Goal: Task Accomplishment & Management: Manage account settings

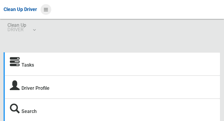
click at [48, 12] on icon at bounding box center [46, 9] width 4 height 10
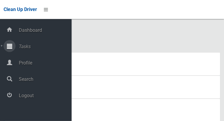
click at [11, 48] on icon at bounding box center [9, 46] width 5 height 12
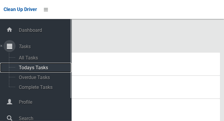
click at [25, 70] on span "Todays Tasks" at bounding box center [42, 68] width 50 height 6
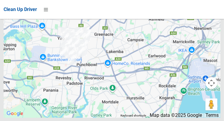
scroll to position [4123, 0]
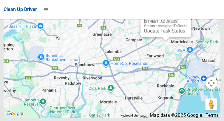
click at [188, 19] on button "Close" at bounding box center [180, 12] width 14 height 14
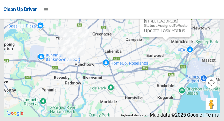
scroll to position [4139, 0]
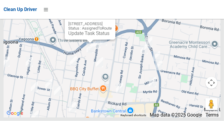
click at [112, 22] on button "Close" at bounding box center [105, 14] width 14 height 14
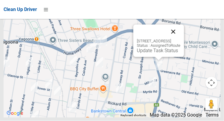
click at [181, 39] on button "Close" at bounding box center [173, 32] width 14 height 14
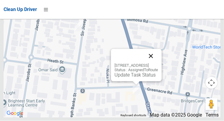
click at [158, 64] on button "Close" at bounding box center [151, 56] width 14 height 14
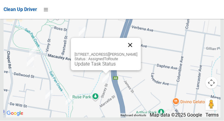
click at [135, 53] on button "Close" at bounding box center [130, 45] width 14 height 14
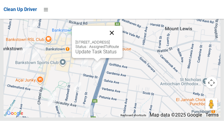
click at [117, 40] on button "Close" at bounding box center [112, 33] width 14 height 14
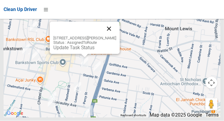
click at [113, 36] on button "Close" at bounding box center [109, 29] width 14 height 14
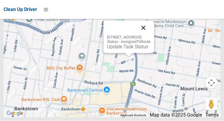
click at [151, 35] on button "Close" at bounding box center [143, 28] width 14 height 14
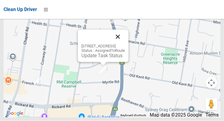
click at [125, 44] on button "Close" at bounding box center [118, 37] width 14 height 14
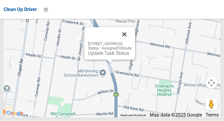
click at [132, 42] on button "Close" at bounding box center [124, 34] width 14 height 14
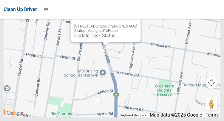
click at [135, 24] on button "Close" at bounding box center [130, 17] width 14 height 14
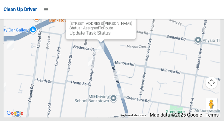
click at [132, 21] on button "Close" at bounding box center [125, 14] width 14 height 14
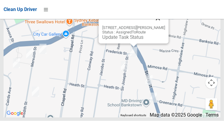
click at [165, 26] on button "Close" at bounding box center [158, 18] width 14 height 14
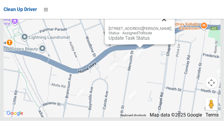
click at [168, 27] on button "Close" at bounding box center [164, 19] width 14 height 14
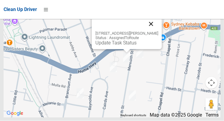
click at [157, 31] on button "Close" at bounding box center [151, 24] width 14 height 14
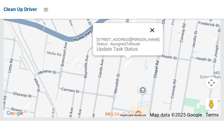
click at [155, 38] on button "Close" at bounding box center [152, 30] width 14 height 14
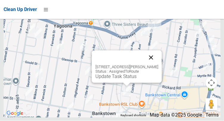
click at [156, 65] on button "Close" at bounding box center [151, 58] width 14 height 14
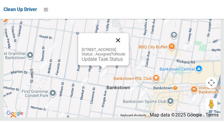
click at [123, 48] on button "Close" at bounding box center [118, 40] width 14 height 14
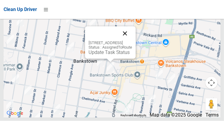
click at [132, 41] on button "Close" at bounding box center [125, 34] width 14 height 14
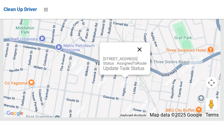
click at [147, 57] on button "Close" at bounding box center [139, 50] width 14 height 14
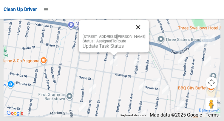
click at [139, 35] on button "Close" at bounding box center [138, 27] width 14 height 14
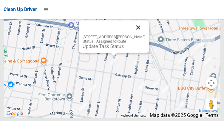
click at [139, 35] on button "Close" at bounding box center [138, 27] width 14 height 14
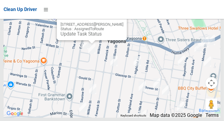
click at [118, 22] on button "Close" at bounding box center [116, 15] width 14 height 14
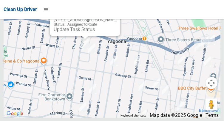
click at [106, 18] on button "Close" at bounding box center [109, 10] width 14 height 14
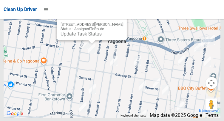
click at [117, 22] on button "Close" at bounding box center [116, 15] width 14 height 14
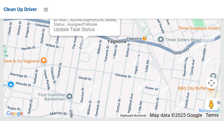
click at [110, 18] on button "Close" at bounding box center [109, 10] width 14 height 14
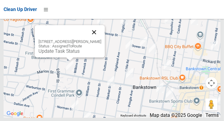
click at [98, 39] on button "Close" at bounding box center [94, 32] width 14 height 14
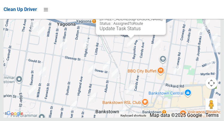
click at [157, 17] on button "Close" at bounding box center [155, 9] width 14 height 14
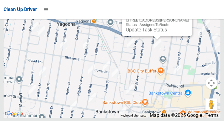
click at [184, 18] on button "Close" at bounding box center [181, 11] width 14 height 14
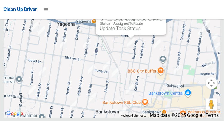
click at [155, 17] on button "Close" at bounding box center [155, 9] width 14 height 14
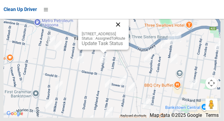
click at [125, 32] on button "Close" at bounding box center [118, 24] width 14 height 14
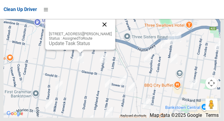
click at [103, 32] on button "Close" at bounding box center [104, 24] width 14 height 14
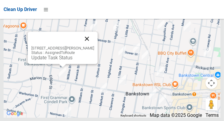
click at [90, 46] on button "Close" at bounding box center [87, 39] width 14 height 14
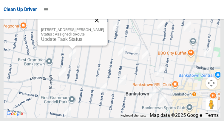
click at [98, 27] on button "Close" at bounding box center [97, 20] width 14 height 14
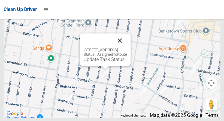
click at [127, 48] on button "Close" at bounding box center [120, 40] width 14 height 14
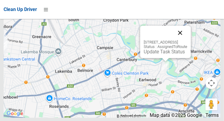
click at [187, 40] on button "Close" at bounding box center [180, 33] width 14 height 14
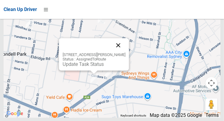
click at [121, 53] on button "Close" at bounding box center [118, 45] width 14 height 14
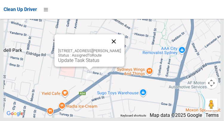
click at [115, 49] on button "Close" at bounding box center [114, 41] width 14 height 14
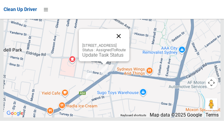
click at [126, 44] on button "Close" at bounding box center [119, 36] width 14 height 14
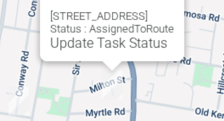
click at [153, 38] on button "Close" at bounding box center [145, 30] width 14 height 14
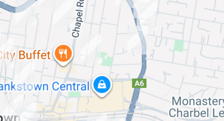
click at [154, 66] on div at bounding box center [112, 43] width 217 height 149
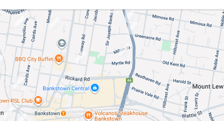
scroll to position [4137, 0]
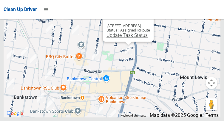
click at [128, 38] on link "Update Task Status" at bounding box center [127, 36] width 41 height 6
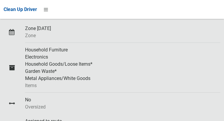
scroll to position [131, 0]
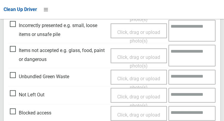
scroll to position [209, 0]
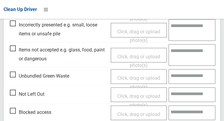
click at [12, 112] on span "Blocked access" at bounding box center [30, 112] width 41 height 9
click at [150, 115] on span "Click, drag or upload photo(s)" at bounding box center [138, 119] width 43 height 15
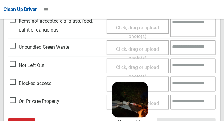
scroll to position [254, 0]
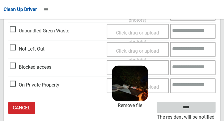
click at [205, 107] on input "****" at bounding box center [186, 107] width 59 height 11
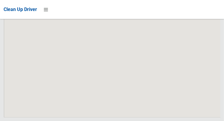
scroll to position [4139, 0]
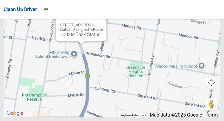
click at [78, 41] on div "166 Greenacre Road, BANKSTOWN NSW 2200 Status : AssignedToRoute Update Task Sta…" at bounding box center [81, 25] width 51 height 33
click at [75, 38] on link "Update Task Status" at bounding box center [79, 35] width 41 height 6
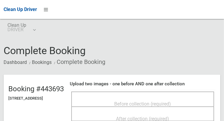
click at [159, 101] on span "Before collection (required)" at bounding box center [143, 104] width 57 height 6
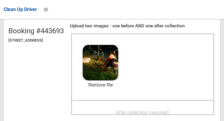
scroll to position [81, 0]
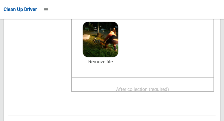
click at [169, 92] on span "After collection (required)" at bounding box center [142, 90] width 53 height 6
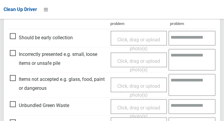
scroll to position [284, 0]
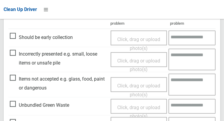
click at [13, 79] on span "Items not accepted e.g. glass, food, paint or dangerous" at bounding box center [59, 84] width 98 height 18
click at [143, 87] on span "Click, drag or upload photo(s)" at bounding box center [138, 90] width 43 height 15
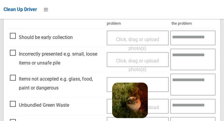
click at [158, 87] on div "Click, drag or upload photo(s) 3.8 MB 2025-09-1505.02.211826766553188859778.jpg…" at bounding box center [138, 84] width 62 height 15
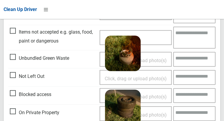
scroll to position [332, 0]
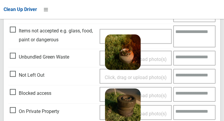
click at [193, 41] on textarea at bounding box center [194, 37] width 42 height 22
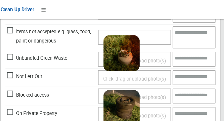
scroll to position [331, 0]
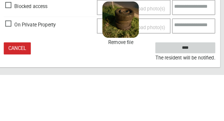
type textarea "**********"
click at [206, 98] on input "****" at bounding box center [186, 95] width 59 height 11
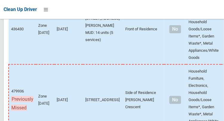
scroll to position [4139, 0]
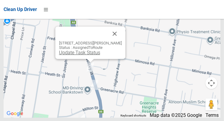
click at [87, 56] on link "Update Task Status" at bounding box center [79, 53] width 41 height 6
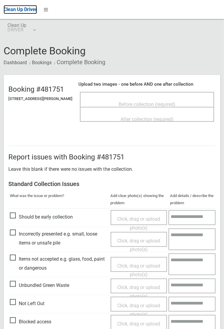
click at [6, 11] on span "Clean Up Driver" at bounding box center [20, 10] width 33 height 6
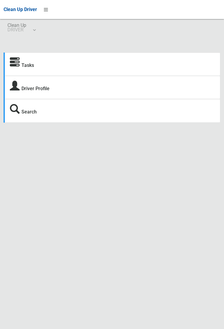
click at [64, 62] on div "Tasks" at bounding box center [112, 64] width 217 height 23
click at [29, 65] on link "Tasks" at bounding box center [27, 65] width 13 height 6
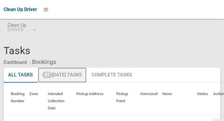
click at [66, 73] on link "47 [DATE] Tasks" at bounding box center [62, 76] width 49 height 16
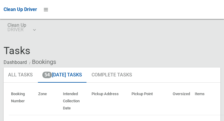
scroll to position [1018, 0]
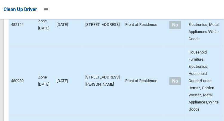
scroll to position [4139, 0]
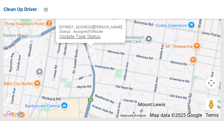
click at [84, 39] on link "Update Task Status" at bounding box center [79, 37] width 41 height 6
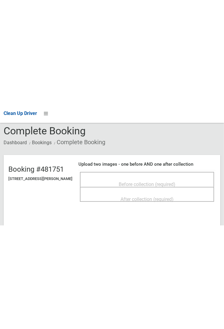
scroll to position [24, 0]
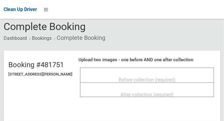
click at [133, 81] on span "Before collection (required)" at bounding box center [147, 80] width 57 height 6
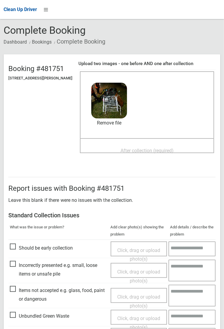
scroll to position [20, 0]
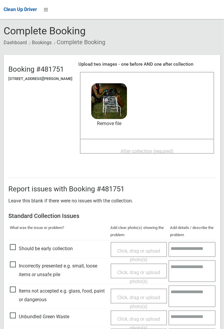
click at [140, 121] on span "After collection (required)" at bounding box center [147, 151] width 53 height 6
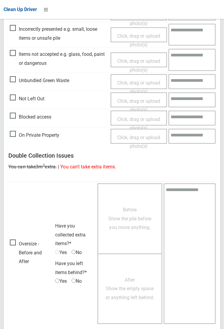
scroll to position [324, 0]
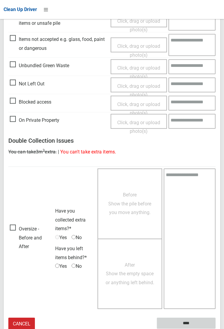
click at [216, 121] on input "****" at bounding box center [186, 323] width 59 height 11
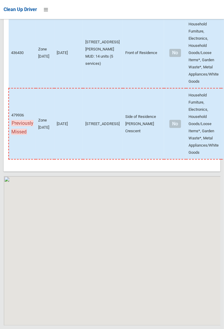
scroll to position [3923, 0]
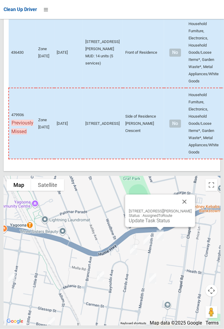
click at [135, 227] on div "[STREET_ADDRESS][PERSON_NAME] Status : AssignedToRoute Update Task Status" at bounding box center [160, 211] width 70 height 33
click at [150, 227] on div "[STREET_ADDRESS][PERSON_NAME] Status : AssignedToRoute Update Task Status" at bounding box center [160, 211] width 70 height 33
click at [143, 224] on link "Update Task Status" at bounding box center [149, 221] width 41 height 6
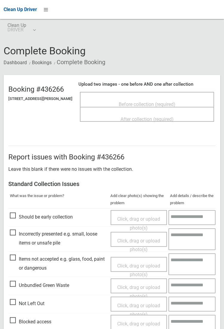
click at [132, 106] on span "Before collection (required)" at bounding box center [147, 104] width 57 height 6
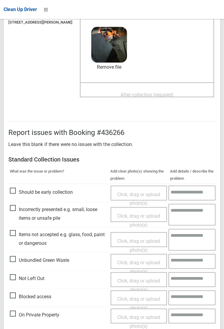
scroll to position [78, 0]
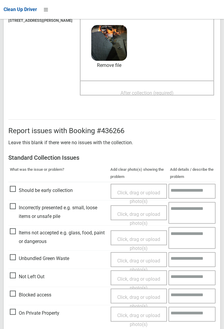
click at [13, 233] on span "Items not accepted e.g. glass, food, paint or dangerous" at bounding box center [59, 237] width 98 height 18
click at [141, 249] on span "Click, drag or upload photo(s)" at bounding box center [138, 243] width 43 height 15
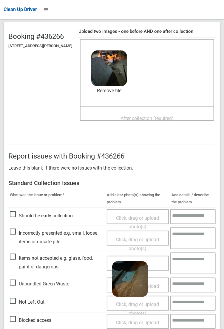
scroll to position [48, 0]
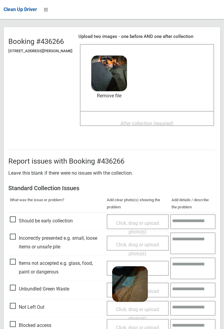
click at [170, 122] on span "After collection (required)" at bounding box center [147, 124] width 53 height 6
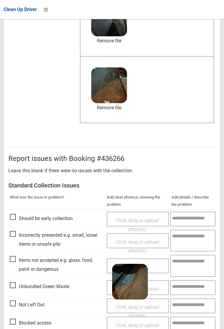
scroll to position [143, 0]
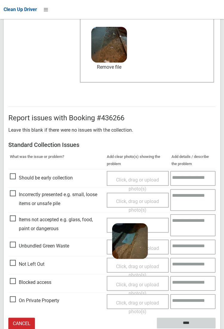
click at [216, 329] on input "****" at bounding box center [186, 323] width 59 height 11
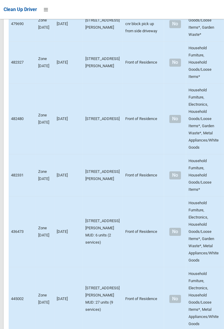
scroll to position [1152, 0]
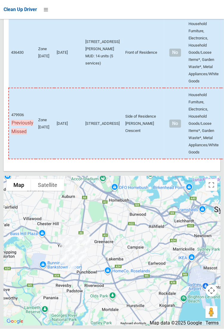
scroll to position [3923, 0]
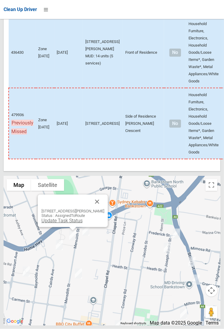
click at [61, 224] on link "Update Task Status" at bounding box center [61, 221] width 41 height 6
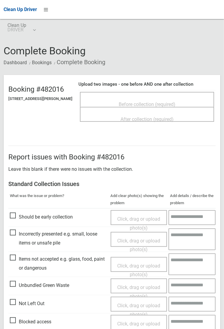
click at [136, 106] on span "Before collection (required)" at bounding box center [147, 104] width 57 height 6
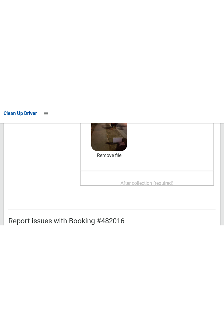
scroll to position [94, 0]
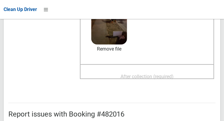
click at [174, 78] on span "After collection (required)" at bounding box center [147, 77] width 53 height 6
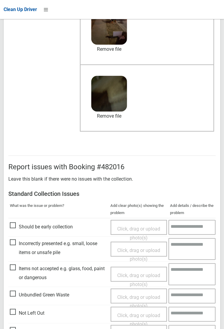
scroll to position [143, 0]
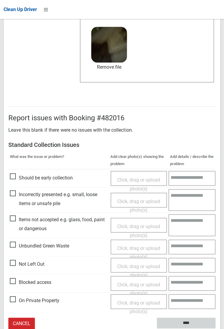
click at [188, 324] on input "****" at bounding box center [186, 323] width 59 height 11
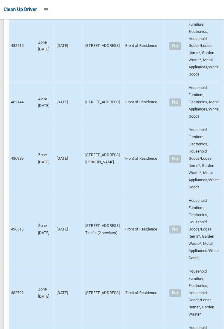
scroll to position [3923, 0]
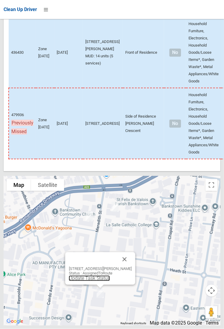
click at [88, 281] on link "Update Task Status" at bounding box center [89, 278] width 41 height 6
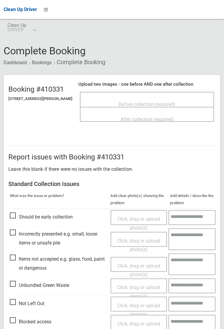
click at [135, 113] on div "After collection (required)" at bounding box center [147, 118] width 121 height 11
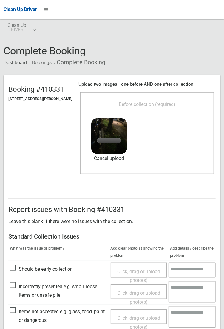
click at [143, 109] on div "After collection (required) 3.4 MB 2025-09-1505.19.166211565676791776453.jpg Ch…" at bounding box center [147, 140] width 134 height 67
click at [172, 102] on span "Before collection (required)" at bounding box center [147, 104] width 57 height 6
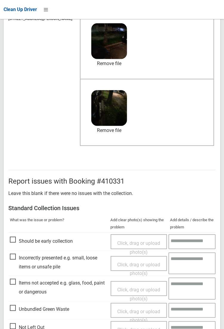
scroll to position [143, 0]
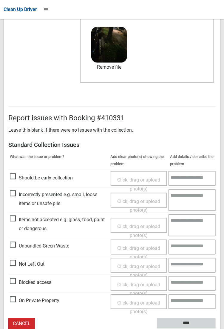
click at [216, 329] on input "****" at bounding box center [186, 323] width 59 height 11
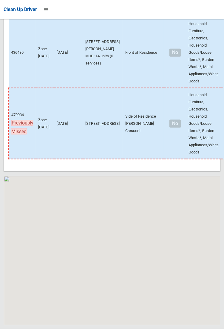
scroll to position [3923, 0]
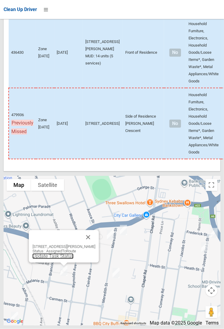
click at [52, 259] on link "Update Task Status" at bounding box center [52, 256] width 41 height 6
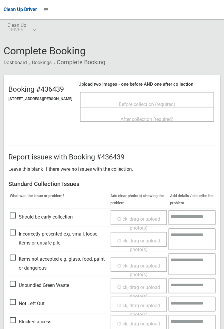
click at [132, 105] on span "Before collection (required)" at bounding box center [147, 104] width 57 height 6
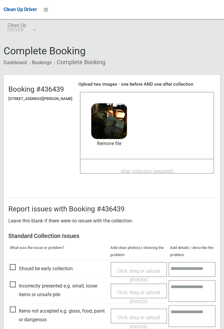
click at [133, 174] on span "After collection (required)" at bounding box center [147, 171] width 53 height 6
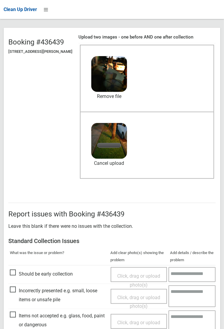
scroll to position [143, 0]
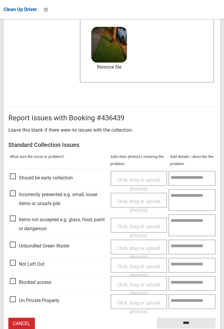
click at [13, 218] on span "Items not accepted e.g. glass, food, paint or dangerous" at bounding box center [59, 224] width 98 height 18
click at [124, 229] on span "Click, drag or upload photo(s)" at bounding box center [138, 231] width 43 height 15
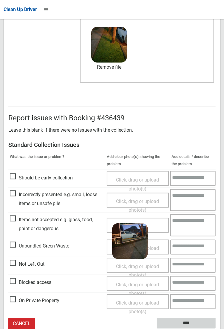
click at [216, 329] on input "****" at bounding box center [186, 323] width 59 height 11
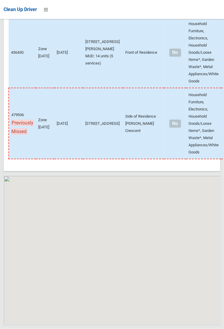
scroll to position [3924, 0]
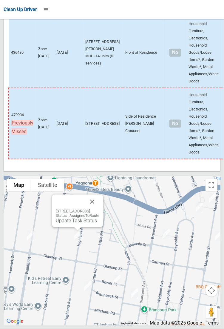
click at [65, 227] on div "[STREET_ADDRESS] Status : AssignedToRoute Update Task Status" at bounding box center [77, 211] width 51 height 33
click at [56, 224] on link "Update Task Status" at bounding box center [76, 221] width 41 height 6
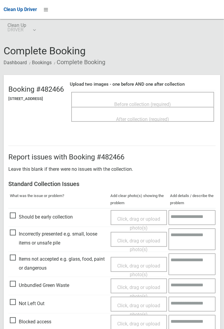
click at [129, 106] on span "Before collection (required)" at bounding box center [143, 104] width 57 height 6
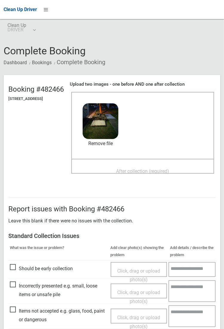
click at [133, 174] on span "After collection (required)" at bounding box center [142, 171] width 53 height 6
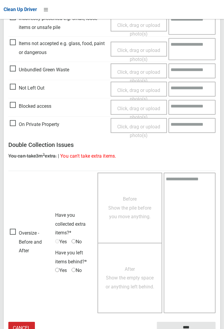
scroll to position [324, 0]
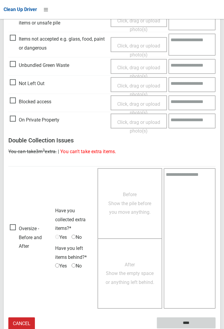
click at [187, 321] on input "****" at bounding box center [186, 323] width 59 height 11
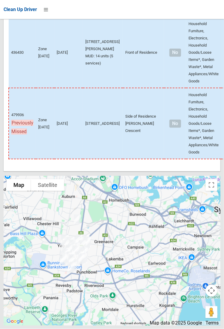
scroll to position [3923, 0]
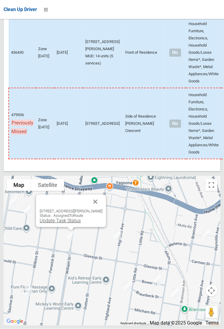
click at [60, 224] on link "Update Task Status" at bounding box center [59, 221] width 41 height 6
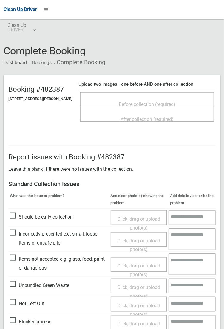
click at [128, 107] on span "Before collection (required)" at bounding box center [147, 104] width 57 height 6
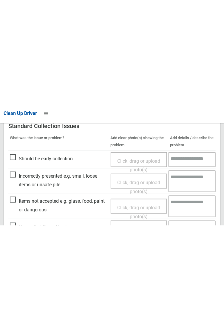
scroll to position [214, 0]
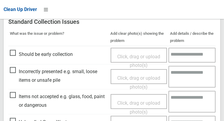
click at [14, 95] on span "Items not accepted e.g. glass, food, paint or dangerous" at bounding box center [59, 102] width 98 height 18
click at [134, 105] on span "Click, drag or upload photo(s)" at bounding box center [138, 108] width 43 height 15
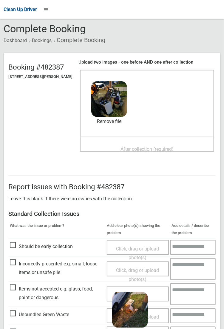
scroll to position [0, 0]
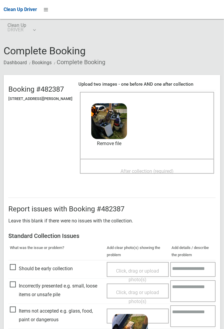
click at [134, 174] on span "After collection (required)" at bounding box center [147, 171] width 53 height 6
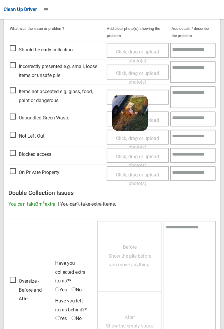
scroll to position [324, 0]
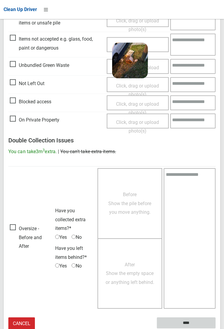
click at [216, 329] on input "****" at bounding box center [186, 323] width 59 height 11
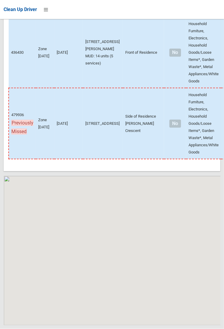
scroll to position [3924, 0]
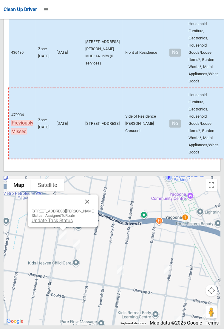
click at [55, 224] on link "Update Task Status" at bounding box center [51, 221] width 41 height 6
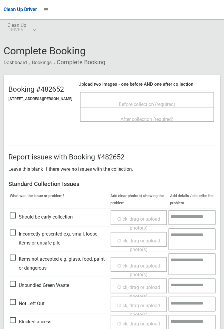
click at [129, 106] on span "Before collection (required)" at bounding box center [147, 104] width 57 height 6
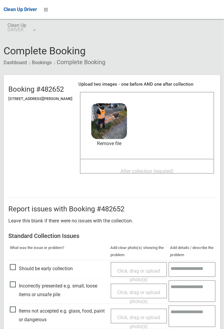
click at [131, 174] on span "After collection (required)" at bounding box center [147, 171] width 53 height 6
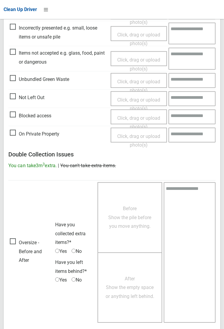
scroll to position [324, 0]
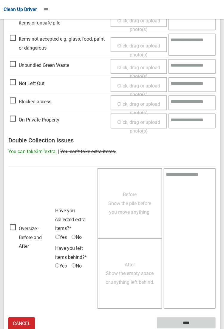
click at [190, 323] on input "****" at bounding box center [186, 323] width 59 height 11
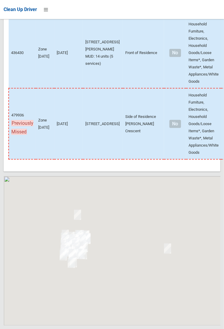
scroll to position [3923, 0]
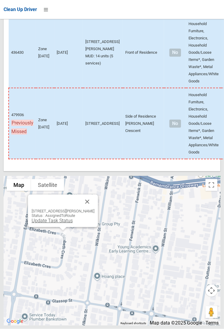
click at [47, 224] on link "Update Task Status" at bounding box center [51, 221] width 41 height 6
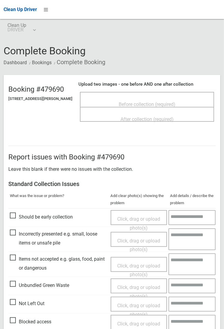
click at [130, 105] on span "Before collection (required)" at bounding box center [147, 104] width 57 height 6
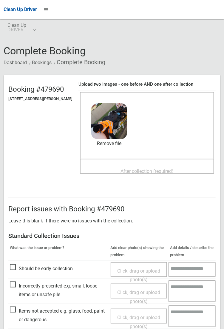
click at [137, 173] on span "After collection (required)" at bounding box center [147, 171] width 53 height 6
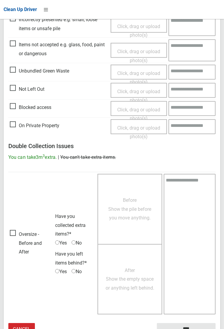
scroll to position [324, 0]
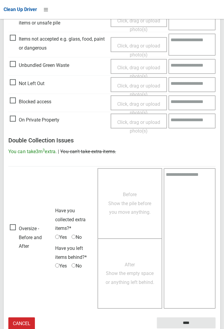
click at [191, 329] on small "The resident will be notified." at bounding box center [186, 333] width 59 height 9
click at [216, 329] on input "****" at bounding box center [186, 323] width 59 height 11
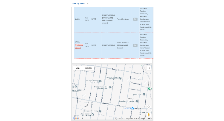
scroll to position [3924, 0]
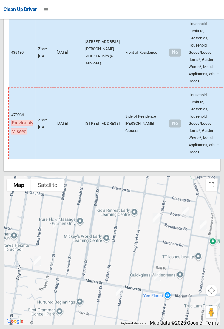
click at [9, 154] on td "479936 Previously Missed" at bounding box center [22, 123] width 27 height 71
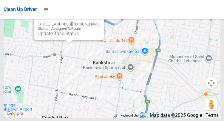
scroll to position [4139, 0]
click at [97, 22] on button "Close" at bounding box center [93, 14] width 14 height 14
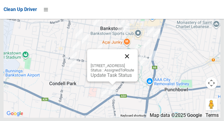
click at [134, 64] on button "Close" at bounding box center [127, 56] width 14 height 14
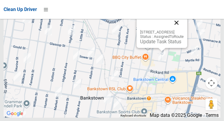
click at [184, 30] on button "Close" at bounding box center [176, 23] width 14 height 14
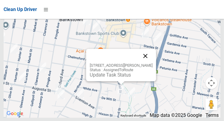
click at [150, 63] on button "Close" at bounding box center [145, 56] width 14 height 14
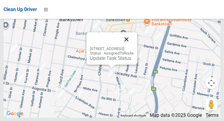
click at [134, 47] on button "Close" at bounding box center [126, 39] width 14 height 14
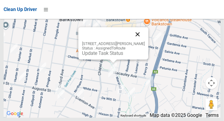
click at [144, 41] on button "Close" at bounding box center [137, 34] width 14 height 14
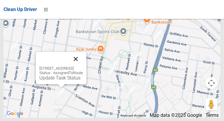
click at [83, 66] on button "Close" at bounding box center [76, 59] width 14 height 14
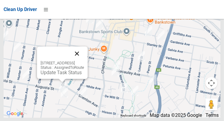
click at [84, 61] on button "Close" at bounding box center [77, 54] width 14 height 14
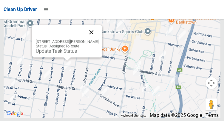
click at [98, 39] on button "Close" at bounding box center [91, 32] width 14 height 14
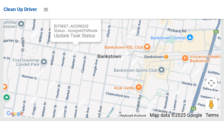
click at [98, 24] on button "Close" at bounding box center [90, 17] width 14 height 14
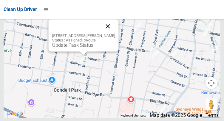
click at [113, 33] on button "Close" at bounding box center [108, 26] width 14 height 14
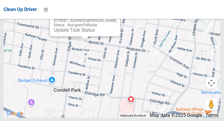
click at [114, 18] on button "Close" at bounding box center [109, 11] width 14 height 14
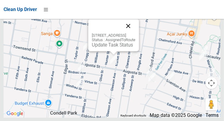
click at [135, 33] on button "Close" at bounding box center [128, 26] width 14 height 14
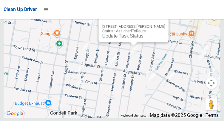
click at [164, 23] on button "Close" at bounding box center [158, 17] width 14 height 14
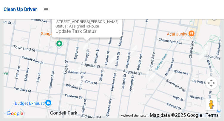
click at [117, 19] on button "Close" at bounding box center [111, 12] width 14 height 14
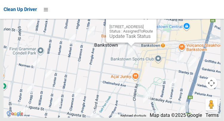
click at [153, 24] on button "Close" at bounding box center [146, 17] width 14 height 14
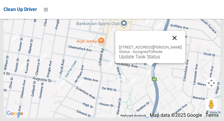
click at [177, 45] on button "Close" at bounding box center [174, 38] width 14 height 14
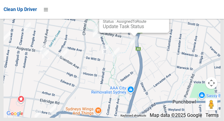
click at [161, 18] on div "Clean Up Driver" at bounding box center [112, 9] width 224 height 19
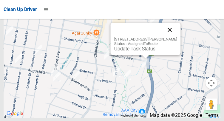
click at [172, 37] on button "Close" at bounding box center [170, 30] width 14 height 14
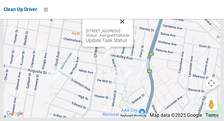
click at [130, 29] on button "Close" at bounding box center [122, 21] width 14 height 14
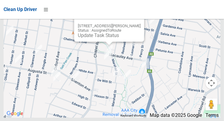
click at [139, 24] on button "Close" at bounding box center [133, 16] width 14 height 14
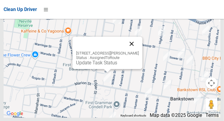
click at [137, 51] on button "Close" at bounding box center [131, 44] width 14 height 14
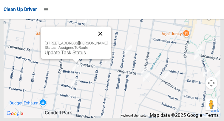
click at [105, 41] on button "Close" at bounding box center [100, 34] width 14 height 14
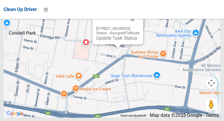
click at [125, 26] on div at bounding box center [110, 19] width 29 height 14
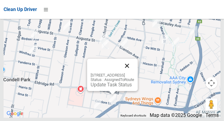
click at [134, 73] on button "Close" at bounding box center [127, 66] width 14 height 14
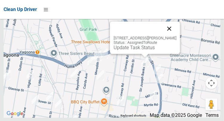
click at [176, 36] on button "Close" at bounding box center [169, 28] width 14 height 14
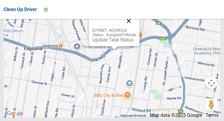
click at [136, 28] on button "Close" at bounding box center [129, 21] width 14 height 14
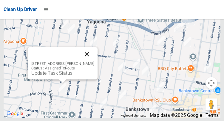
click at [91, 61] on button "Close" at bounding box center [87, 54] width 14 height 14
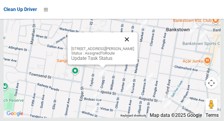
click at [134, 47] on button "Close" at bounding box center [127, 39] width 14 height 14
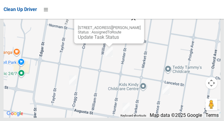
click at [139, 25] on button "Close" at bounding box center [133, 18] width 14 height 14
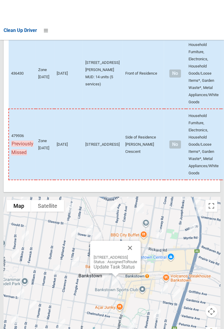
scroll to position [3923, 0]
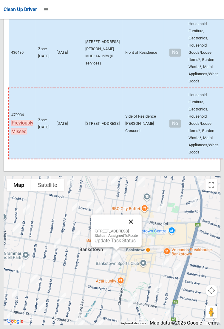
click at [138, 229] on button "Close" at bounding box center [131, 222] width 14 height 14
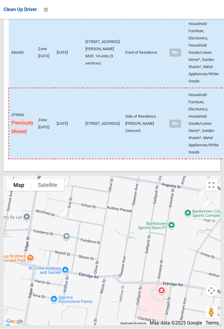
click at [186, 146] on td "Household Furniture, Electronics, Household Goods/Loose Items*, Garden Waste*, …" at bounding box center [203, 123] width 35 height 71
click at [186, 158] on td "Household Furniture, Electronics, Household Goods/Loose Items*, Garden Waste*, …" at bounding box center [203, 123] width 35 height 71
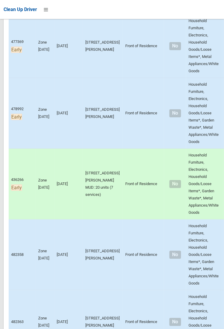
scroll to position [573, 0]
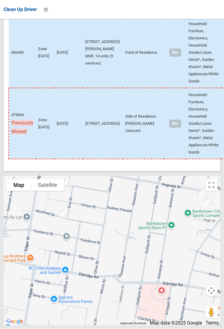
scroll to position [3923, 0]
click at [153, 271] on div at bounding box center [112, 164] width 224 height 329
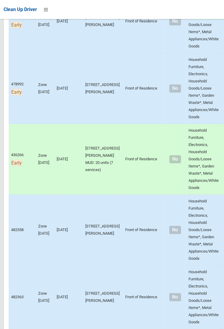
scroll to position [598, 0]
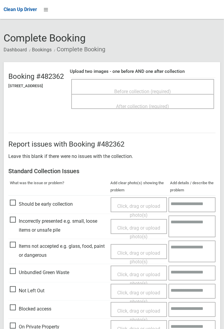
scroll to position [12, 0]
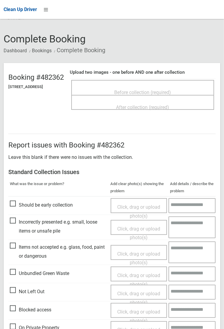
click at [138, 93] on span "Before collection (required)" at bounding box center [143, 93] width 57 height 6
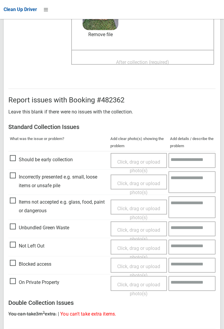
scroll to position [113, 0]
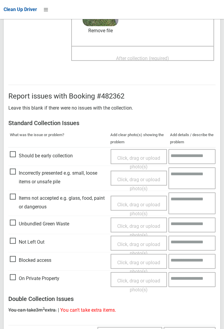
click at [14, 198] on span "Items not accepted e.g. glass, food, paint or dangerous" at bounding box center [59, 203] width 98 height 18
click at [132, 210] on span "Click, drag or upload photo(s)" at bounding box center [138, 209] width 43 height 15
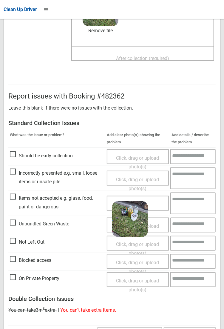
click at [138, 61] on span "After collection (required)" at bounding box center [142, 59] width 53 height 6
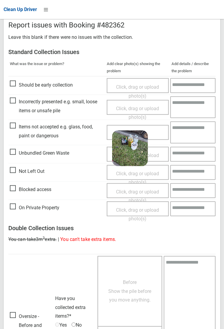
scroll to position [323, 0]
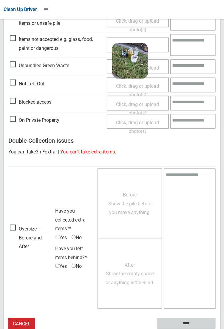
click at [216, 329] on input "****" at bounding box center [186, 323] width 59 height 11
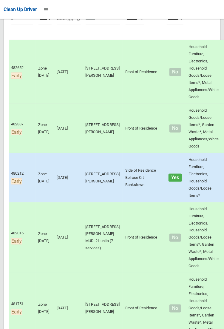
scroll to position [104, 0]
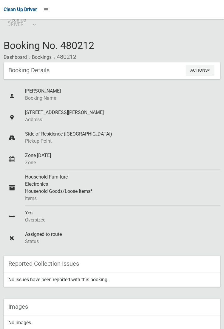
scroll to position [2, 0]
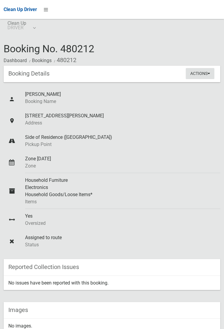
click at [205, 75] on button "Actions" at bounding box center [200, 73] width 29 height 11
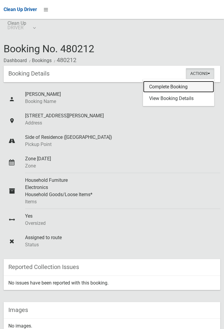
click at [177, 89] on link "Complete Booking" at bounding box center [178, 87] width 71 height 12
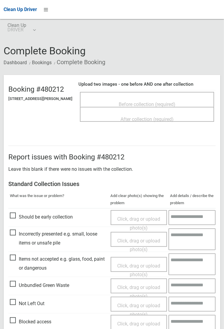
click at [133, 105] on span "Before collection (required)" at bounding box center [147, 104] width 57 height 6
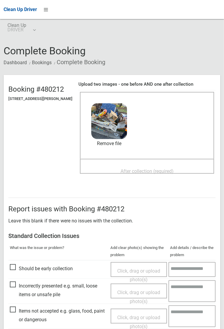
click at [129, 172] on span "After collection (required)" at bounding box center [147, 171] width 53 height 6
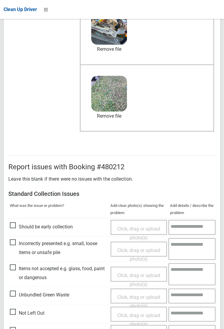
scroll to position [324, 0]
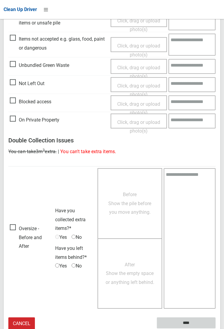
click at [216, 329] on input "****" at bounding box center [186, 323] width 59 height 11
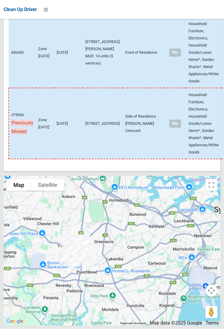
scroll to position [3669, 0]
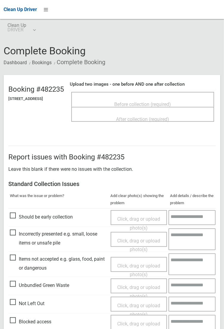
click at [133, 106] on span "Before collection (required)" at bounding box center [143, 104] width 57 height 6
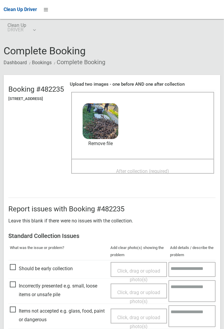
click at [135, 174] on span "After collection (required)" at bounding box center [142, 171] width 53 height 6
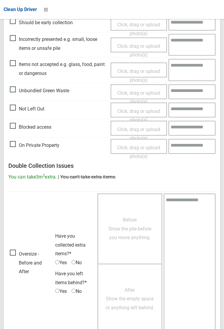
scroll to position [324, 0]
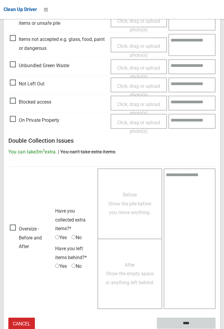
click at [216, 329] on input "****" at bounding box center [186, 323] width 59 height 11
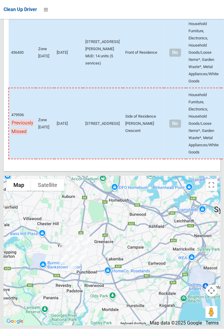
scroll to position [3708, 0]
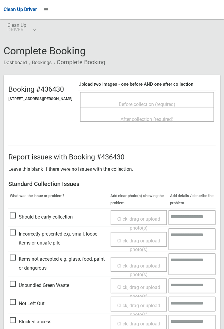
click at [136, 106] on span "Before collection (required)" at bounding box center [147, 104] width 57 height 6
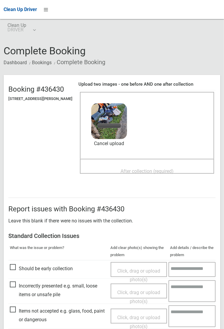
click at [139, 174] on span "After collection (required)" at bounding box center [147, 171] width 53 height 6
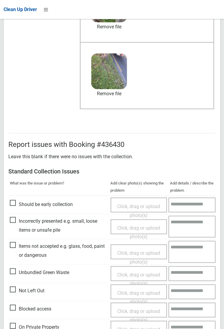
scroll to position [143, 0]
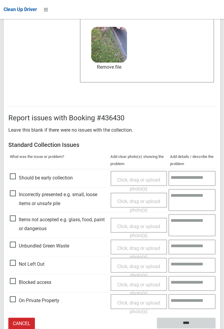
click at [216, 329] on input "****" at bounding box center [186, 323] width 59 height 11
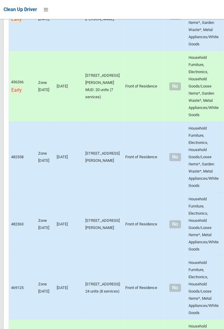
scroll to position [683, 0]
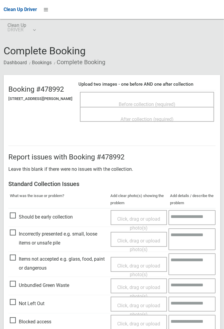
click at [215, 326] on textarea at bounding box center [192, 322] width 47 height 15
click at [134, 107] on div "After collection (required)" at bounding box center [147, 114] width 134 height 15
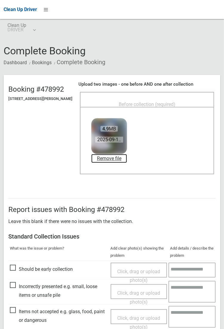
click at [122, 159] on link "Remove file" at bounding box center [109, 158] width 36 height 9
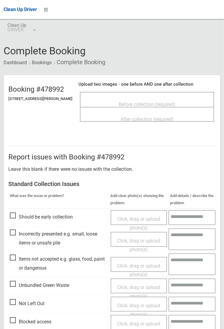
click at [133, 105] on span "Before collection (required)" at bounding box center [147, 104] width 57 height 6
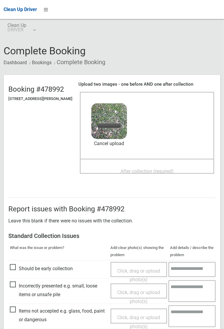
click at [138, 174] on span "After collection (required)" at bounding box center [147, 171] width 53 height 6
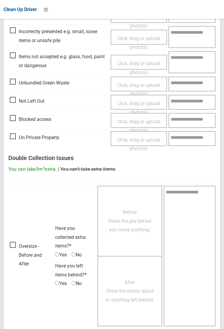
scroll to position [324, 0]
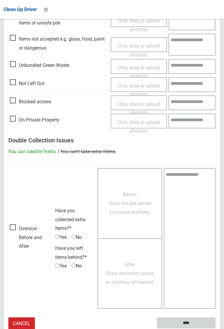
click at [216, 329] on input "****" at bounding box center [186, 323] width 59 height 11
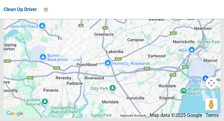
scroll to position [4139, 0]
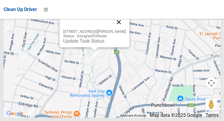
click at [119, 29] on button "Close" at bounding box center [119, 22] width 14 height 14
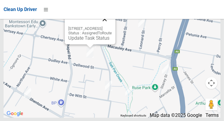
click at [112, 26] on button "Close" at bounding box center [105, 19] width 14 height 14
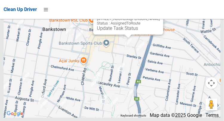
click at [155, 16] on button "Close" at bounding box center [152, 9] width 14 height 14
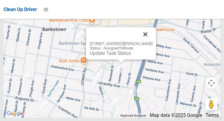
click at [149, 41] on button "Close" at bounding box center [145, 34] width 14 height 14
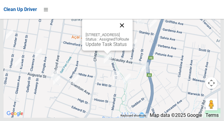
click at [129, 33] on button "Close" at bounding box center [122, 25] width 14 height 14
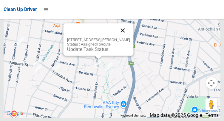
click at [124, 38] on button "Close" at bounding box center [122, 30] width 14 height 14
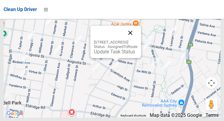
click at [138, 40] on button "Close" at bounding box center [130, 33] width 14 height 14
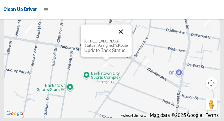
click at [128, 39] on button "Close" at bounding box center [121, 31] width 14 height 14
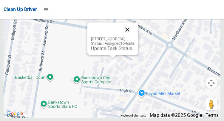
click at [135, 37] on button "Close" at bounding box center [127, 29] width 14 height 14
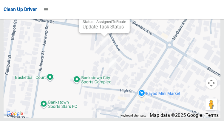
click at [126, 15] on button "Close" at bounding box center [119, 8] width 14 height 14
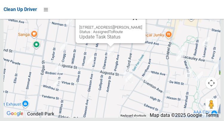
click at [142, 25] on button "Close" at bounding box center [135, 18] width 14 height 14
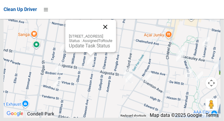
click at [112, 34] on button "Close" at bounding box center [105, 27] width 14 height 14
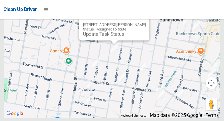
click at [144, 22] on button "Close" at bounding box center [138, 15] width 14 height 14
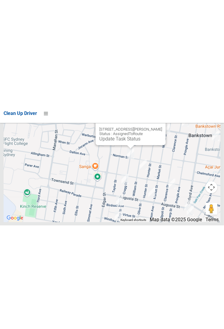
scroll to position [3923, 0]
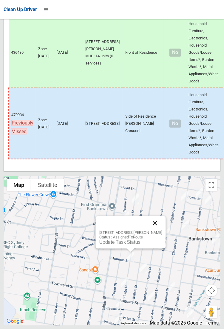
click at [162, 230] on button "Close" at bounding box center [155, 223] width 14 height 14
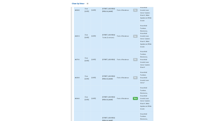
scroll to position [2439, 0]
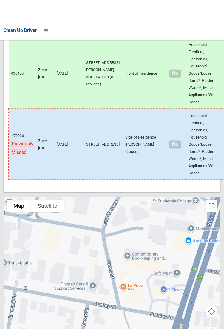
scroll to position [3923, 0]
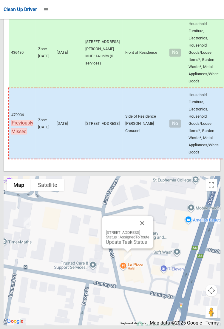
click at [134, 249] on div "7 Cross Street, BANKSTOWN NSW 2200 Status : AssignedToRoute Update Task Status" at bounding box center [127, 232] width 51 height 33
click at [125, 249] on div "7 Cross Street, BANKSTOWN NSW 2200 Status : AssignedToRoute Update Task Status" at bounding box center [127, 232] width 51 height 33
click at [123, 245] on link "Update Task Status" at bounding box center [126, 242] width 41 height 6
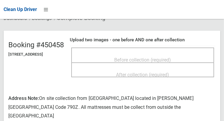
scroll to position [43, 0]
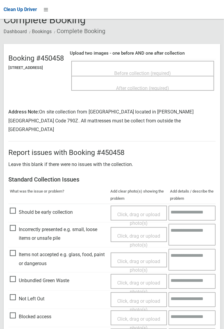
scroll to position [32, 0]
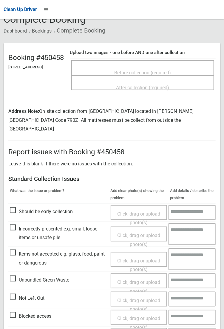
click at [13, 294] on span "Not Left Out" at bounding box center [27, 298] width 35 height 9
click at [144, 298] on span "Click, drag or upload photo(s)" at bounding box center [138, 305] width 43 height 15
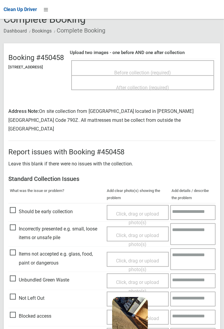
scroll to position [57, 0]
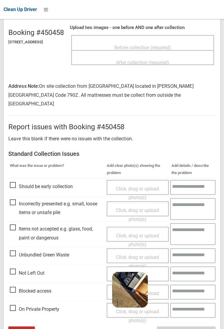
click at [216, 329] on input "****" at bounding box center [186, 331] width 59 height 11
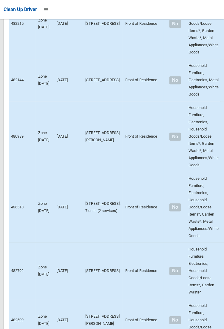
scroll to position [2333, 0]
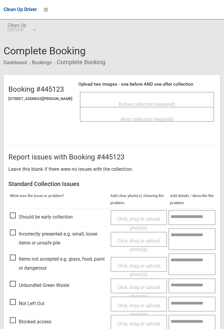
click at [132, 113] on div "After collection (required)" at bounding box center [147, 118] width 121 height 11
click at [132, 104] on span "Before collection (required)" at bounding box center [147, 104] width 57 height 6
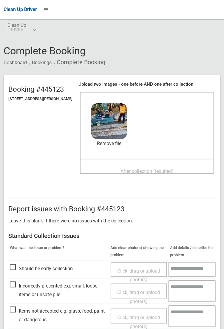
click at [138, 174] on span "After collection (required)" at bounding box center [147, 171] width 53 height 6
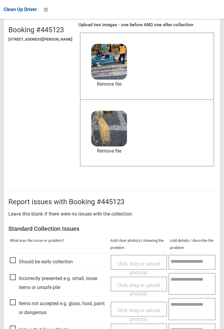
scroll to position [143, 0]
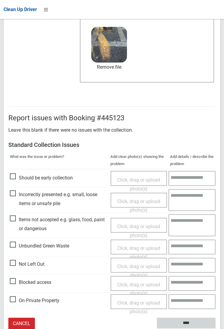
click at [216, 329] on input "****" at bounding box center [186, 323] width 59 height 11
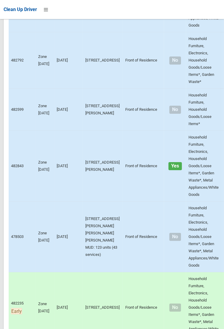
scroll to position [2543, 0]
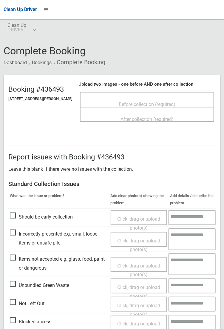
click at [130, 106] on span "Before collection (required)" at bounding box center [147, 104] width 57 height 6
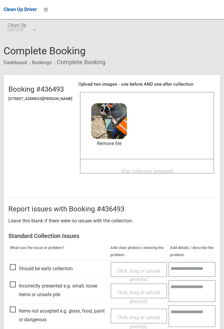
scroll to position [1, 0]
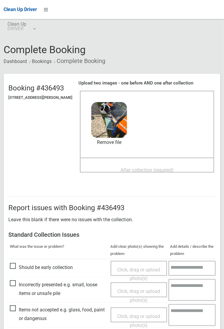
click at [142, 318] on span "Click, drag or upload photo(s)" at bounding box center [138, 320] width 43 height 15
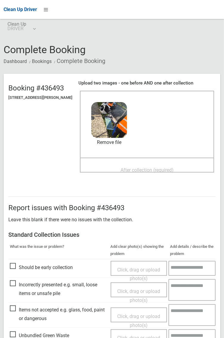
click at [134, 171] on span "After collection (required)" at bounding box center [147, 170] width 53 height 6
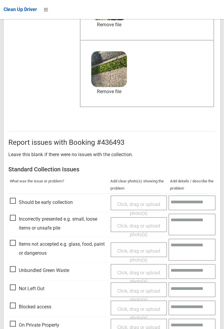
scroll to position [143, 0]
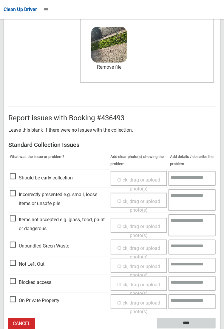
click at [216, 329] on input "****" at bounding box center [186, 323] width 59 height 11
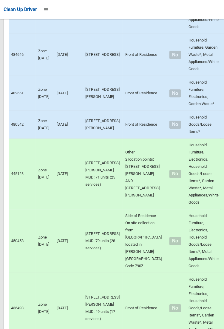
scroll to position [1711, 0]
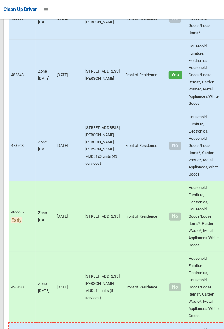
scroll to position [2632, 0]
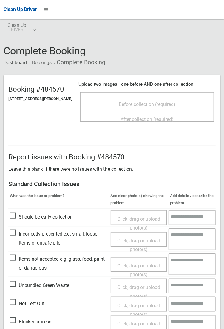
click at [206, 287] on textarea at bounding box center [192, 285] width 47 height 15
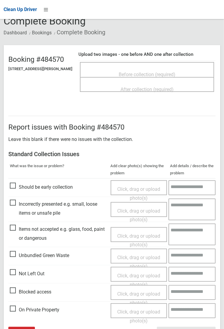
scroll to position [26, 0]
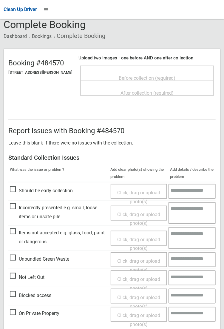
click at [136, 79] on span "Before collection (required)" at bounding box center [147, 78] width 57 height 6
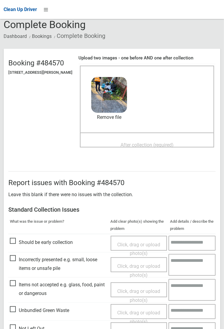
click at [135, 146] on span "After collection (required)" at bounding box center [147, 145] width 53 height 6
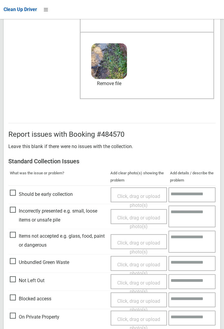
scroll to position [143, 0]
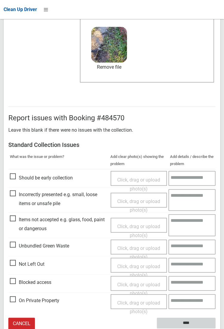
click at [189, 325] on input "****" at bounding box center [186, 323] width 59 height 11
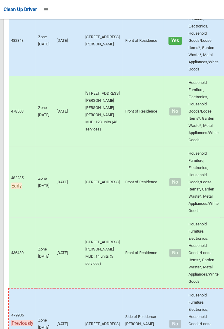
scroll to position [2677, 0]
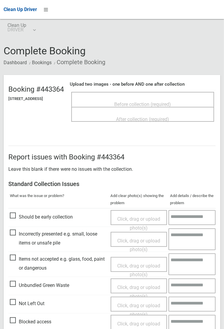
click at [8, 92] on h2 "Booking #443364" at bounding box center [36, 89] width 56 height 8
click at [132, 103] on span "Before collection (required)" at bounding box center [143, 104] width 57 height 6
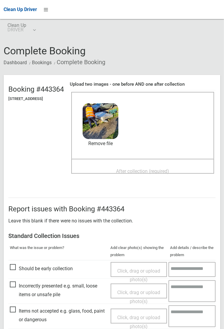
click at [8, 213] on h2 "Report issues with Booking #443364" at bounding box center [111, 209] width 207 height 8
click at [138, 174] on span "After collection (required)" at bounding box center [142, 171] width 53 height 6
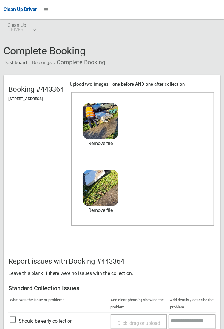
click at [4, 205] on header "Booking #443364 [STREET_ADDRESS] Upload two images - one before AND one after c…" at bounding box center [112, 156] width 217 height 163
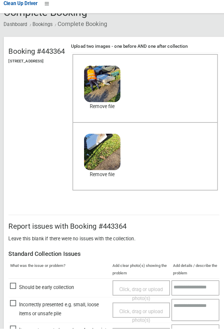
scroll to position [38, 0]
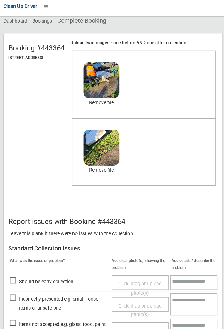
click at [8, 211] on hr at bounding box center [111, 211] width 207 height 0
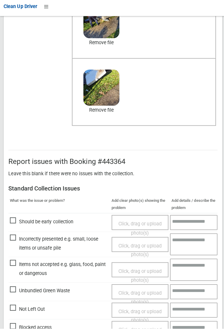
scroll to position [143, 0]
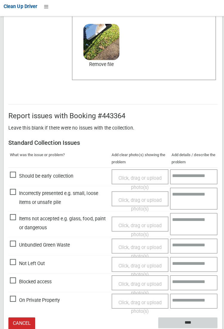
click at [188, 323] on input "****" at bounding box center [186, 323] width 59 height 11
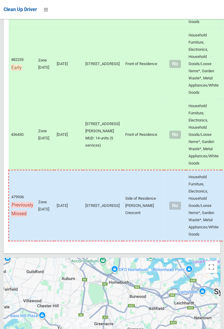
scroll to position [2788, 0]
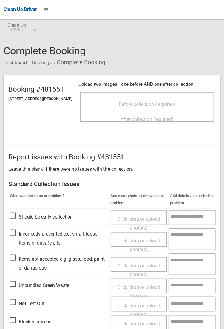
click at [134, 103] on span "Before collection (required)" at bounding box center [147, 104] width 57 height 6
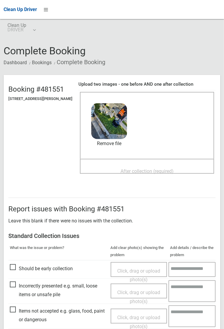
click at [135, 171] on span "After collection (required)" at bounding box center [147, 171] width 53 height 6
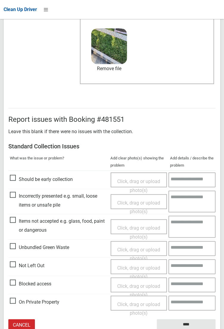
scroll to position [143, 0]
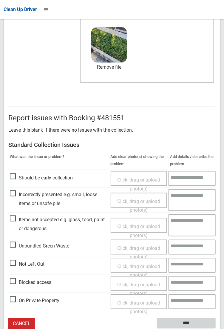
click at [216, 329] on input "****" at bounding box center [186, 323] width 59 height 11
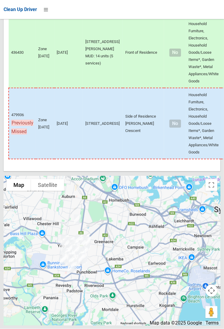
scroll to position [2915, 0]
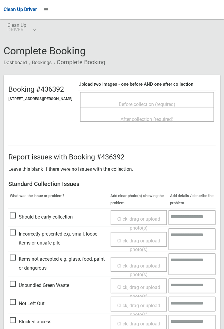
click at [131, 105] on span "Before collection (required)" at bounding box center [147, 104] width 57 height 6
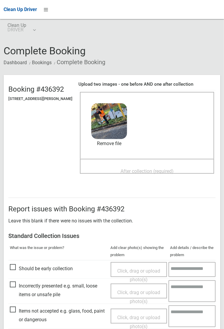
click at [132, 173] on span "After collection (required)" at bounding box center [147, 171] width 53 height 6
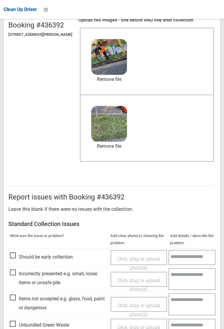
scroll to position [143, 0]
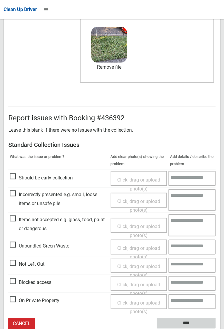
click at [191, 324] on input "****" at bounding box center [186, 323] width 59 height 11
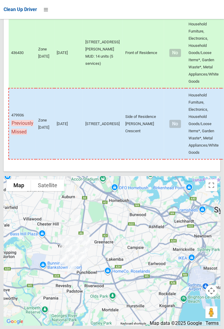
scroll to position [2999, 0]
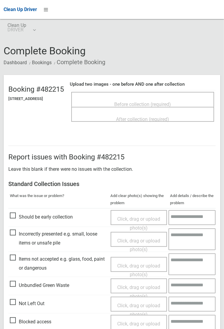
click at [135, 105] on span "Before collection (required)" at bounding box center [143, 104] width 57 height 6
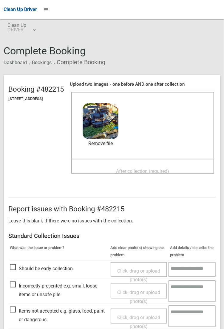
click at [136, 174] on span "After collection (required)" at bounding box center [142, 171] width 53 height 6
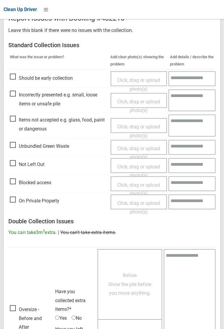
scroll to position [324, 0]
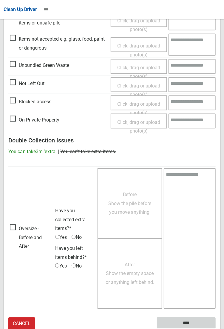
click at [189, 323] on input "****" at bounding box center [186, 323] width 59 height 11
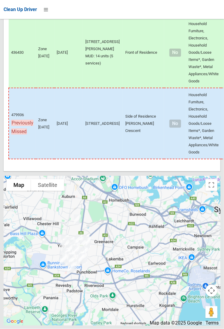
scroll to position [3274, 0]
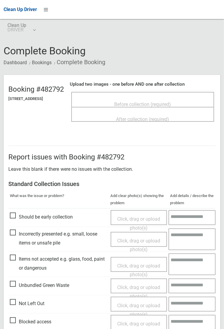
click at [128, 107] on div "After collection (required)" at bounding box center [142, 114] width 143 height 15
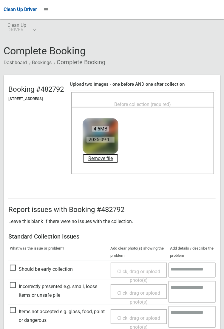
click at [118, 161] on link "Remove file" at bounding box center [101, 158] width 36 height 9
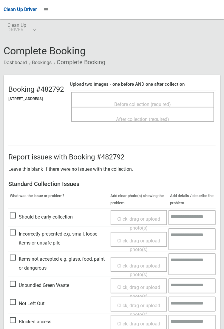
click at [135, 104] on span "Before collection (required)" at bounding box center [143, 104] width 57 height 6
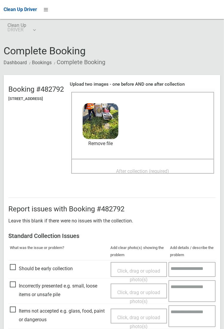
click at [137, 173] on span "After collection (required)" at bounding box center [142, 171] width 53 height 6
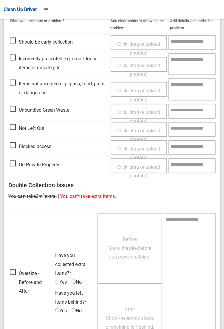
scroll to position [324, 0]
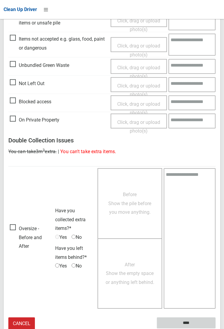
click at [191, 320] on input "****" at bounding box center [186, 323] width 59 height 11
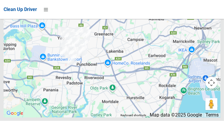
scroll to position [4139, 0]
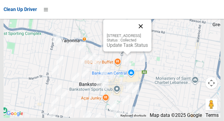
click at [148, 33] on button "Close" at bounding box center [141, 26] width 14 height 14
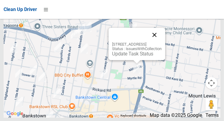
click at [162, 42] on button "Close" at bounding box center [154, 35] width 14 height 14
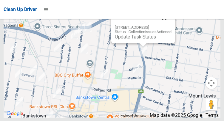
click at [172, 25] on button "Close" at bounding box center [164, 18] width 14 height 14
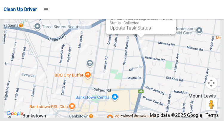
click at [172, 16] on button "Close" at bounding box center [165, 9] width 14 height 14
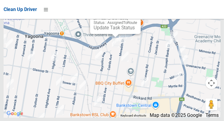
click at [137, 16] on button "Close" at bounding box center [130, 8] width 14 height 14
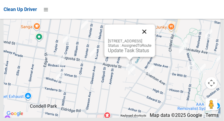
click at [152, 39] on button "Close" at bounding box center [144, 31] width 14 height 14
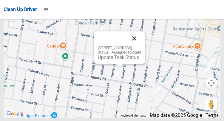
click at [141, 46] on button "Close" at bounding box center [134, 38] width 14 height 14
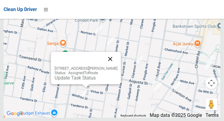
click at [113, 66] on button "Close" at bounding box center [110, 59] width 14 height 14
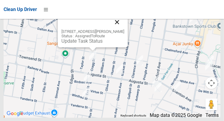
click at [121, 29] on button "Close" at bounding box center [117, 22] width 14 height 14
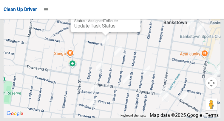
click at [137, 14] on button "Close" at bounding box center [130, 7] width 14 height 14
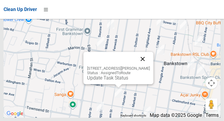
click at [150, 66] on button "Close" at bounding box center [142, 59] width 14 height 14
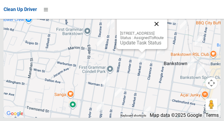
click at [164, 31] on button "Close" at bounding box center [157, 24] width 14 height 14
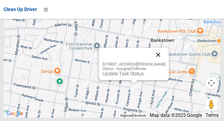
click at [165, 62] on button "Close" at bounding box center [158, 55] width 14 height 14
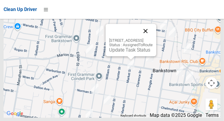
click at [153, 38] on button "Close" at bounding box center [145, 31] width 14 height 14
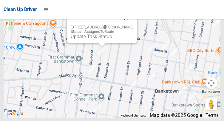
click at [133, 25] on button "Close" at bounding box center [126, 17] width 14 height 14
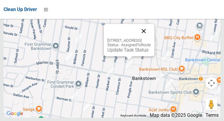
click at [151, 38] on button "Close" at bounding box center [144, 31] width 14 height 14
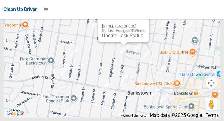
click at [146, 24] on button "Close" at bounding box center [138, 17] width 14 height 14
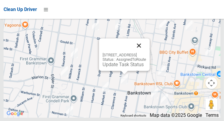
click at [146, 53] on button "Close" at bounding box center [139, 45] width 14 height 14
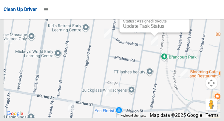
click at [183, 14] on button "Close" at bounding box center [179, 7] width 14 height 14
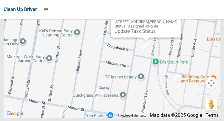
click at [172, 19] on button "Close" at bounding box center [170, 12] width 14 height 14
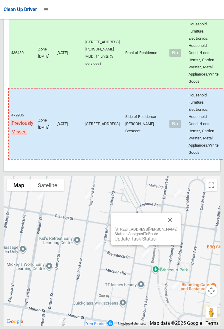
scroll to position [3316, 0]
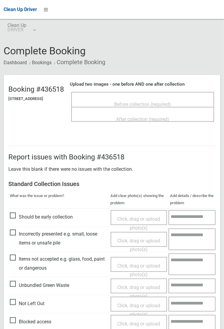
click at [131, 103] on span "Before collection (required)" at bounding box center [143, 104] width 57 height 6
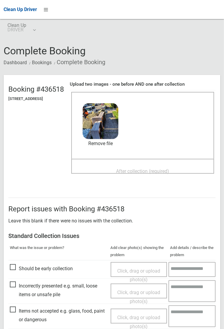
click at [135, 174] on span "After collection (required)" at bounding box center [142, 171] width 53 height 6
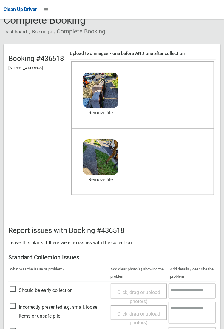
scroll to position [143, 0]
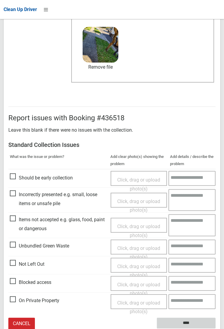
click at [188, 325] on input "****" at bounding box center [186, 323] width 59 height 11
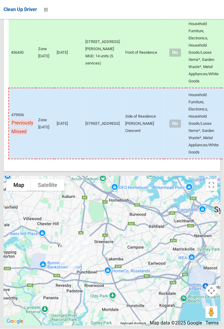
scroll to position [3171, 0]
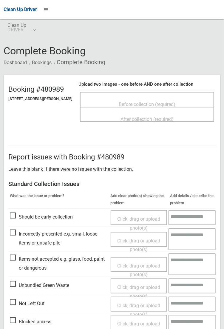
click at [138, 104] on span "Before collection (required)" at bounding box center [147, 104] width 57 height 6
click at [136, 106] on span "Before collection (required)" at bounding box center [147, 104] width 57 height 6
click at [137, 103] on span "Before collection (required)" at bounding box center [147, 104] width 57 height 6
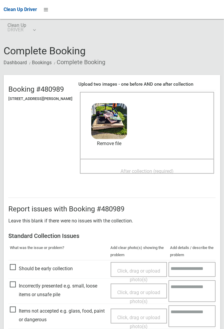
click at [141, 174] on span "After collection (required)" at bounding box center [147, 171] width 53 height 6
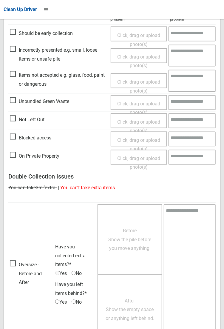
scroll to position [324, 0]
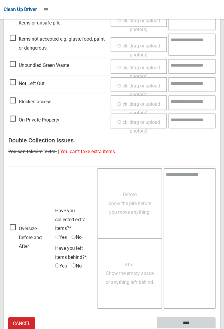
click at [216, 329] on input "****" at bounding box center [186, 323] width 59 height 11
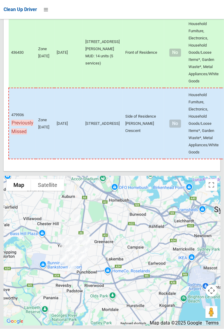
scroll to position [3116, 0]
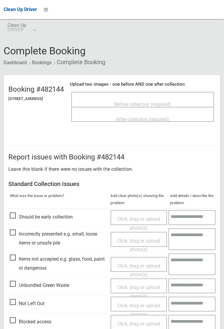
click at [136, 104] on span "Before collection (required)" at bounding box center [143, 104] width 57 height 6
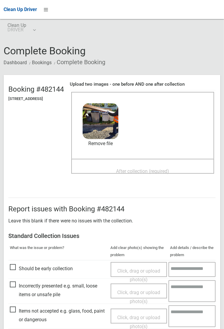
click at [137, 173] on span "After collection (required)" at bounding box center [142, 171] width 53 height 6
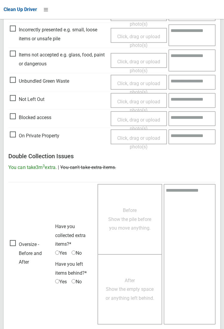
scroll to position [324, 0]
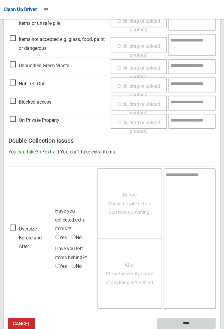
click at [190, 323] on input "****" at bounding box center [186, 323] width 59 height 11
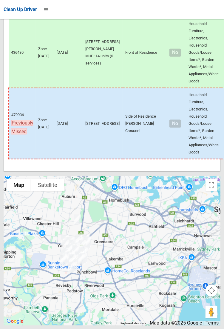
scroll to position [3463, 0]
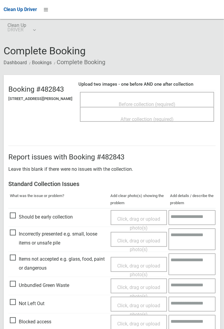
click at [139, 102] on span "Before collection (required)" at bounding box center [147, 104] width 57 height 6
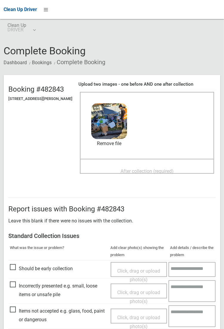
click at [136, 171] on span "After collection (required)" at bounding box center [147, 171] width 53 height 6
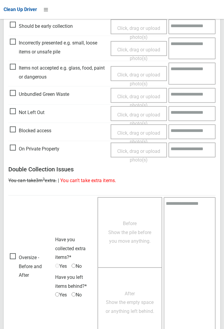
scroll to position [324, 0]
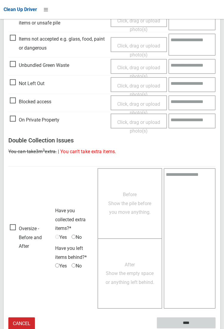
click at [216, 329] on input "****" at bounding box center [186, 323] width 59 height 11
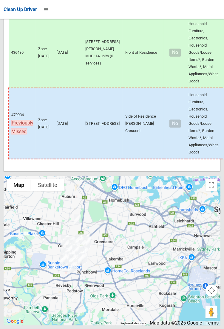
scroll to position [3365, 0]
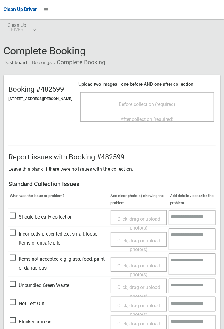
click at [134, 105] on span "Before collection (required)" at bounding box center [147, 104] width 57 height 6
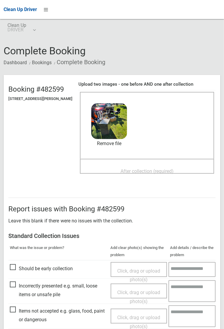
click at [137, 174] on span "After collection (required)" at bounding box center [147, 171] width 53 height 6
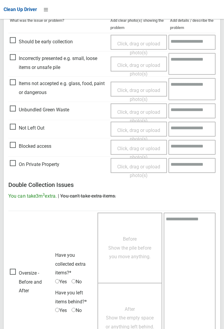
scroll to position [324, 0]
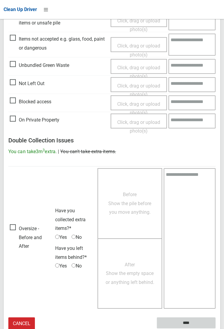
click at [216, 329] on input "****" at bounding box center [186, 323] width 59 height 11
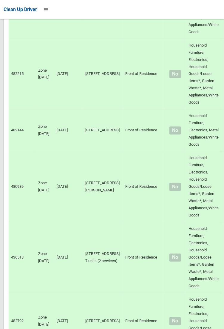
scroll to position [2281, 0]
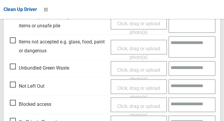
scroll to position [217, 0]
click at [14, 108] on span "Blocked access" at bounding box center [30, 104] width 41 height 9
click at [145, 108] on span "Click, drag or upload photo(s)" at bounding box center [138, 111] width 43 height 15
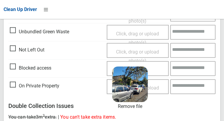
scroll to position [241, 0]
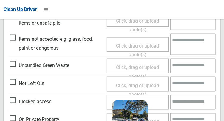
click at [13, 103] on span "Blocked access" at bounding box center [30, 102] width 41 height 9
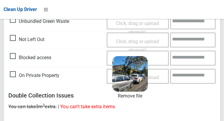
scroll to position [265, 0]
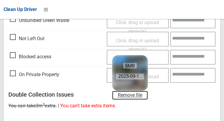
click at [138, 98] on link "Remove file" at bounding box center [130, 95] width 36 height 9
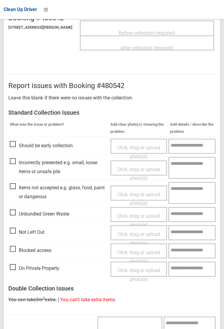
scroll to position [0, 0]
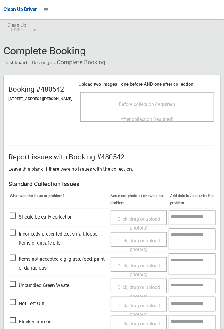
click at [138, 102] on span "Before collection (required)" at bounding box center [147, 104] width 57 height 6
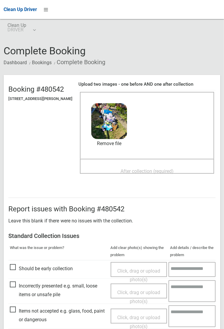
click at [138, 173] on span "After collection (required)" at bounding box center [147, 171] width 53 height 6
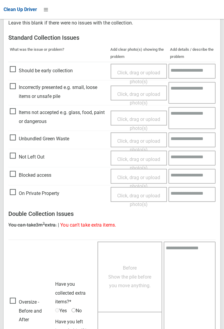
scroll to position [324, 0]
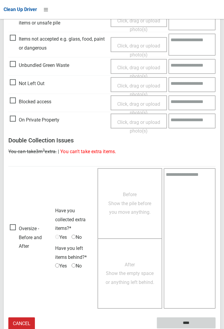
click at [216, 329] on input "****" at bounding box center [186, 323] width 59 height 11
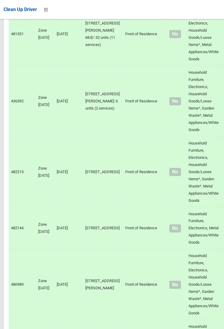
scroll to position [2143, 0]
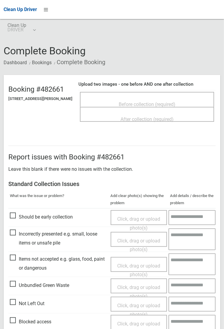
click at [133, 102] on span "Before collection (required)" at bounding box center [147, 104] width 57 height 6
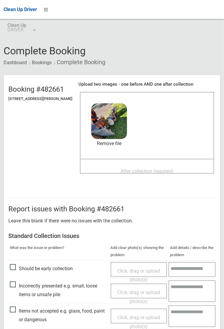
click at [139, 174] on span "After collection (required)" at bounding box center [147, 171] width 53 height 6
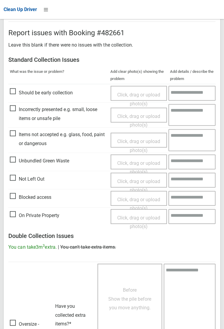
scroll to position [324, 0]
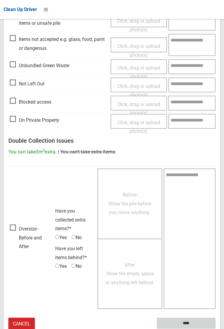
click at [216, 329] on input "****" at bounding box center [186, 323] width 59 height 11
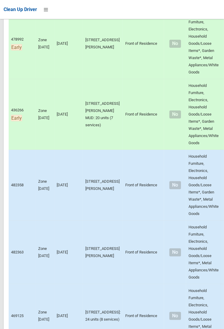
scroll to position [647, 0]
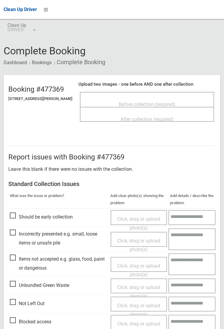
click at [136, 106] on span "Before collection (required)" at bounding box center [147, 104] width 57 height 6
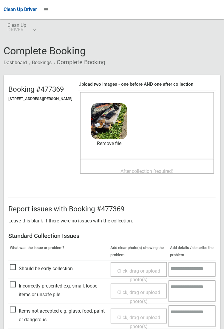
click at [138, 172] on span "After collection (required)" at bounding box center [147, 171] width 53 height 6
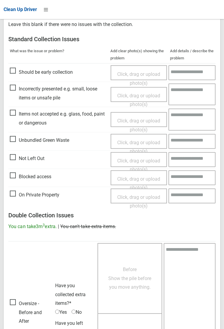
scroll to position [324, 0]
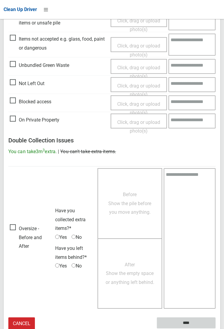
click at [216, 329] on input "****" at bounding box center [186, 323] width 59 height 11
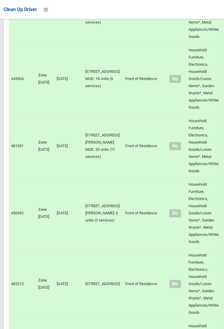
scroll to position [2022, 0]
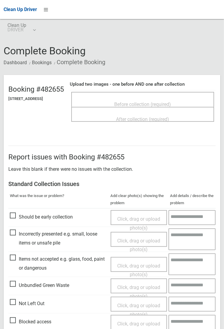
click at [131, 103] on span "Before collection (required)" at bounding box center [143, 104] width 57 height 6
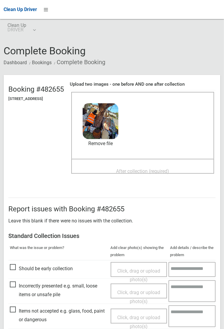
click at [138, 174] on span "After collection (required)" at bounding box center [142, 171] width 53 height 6
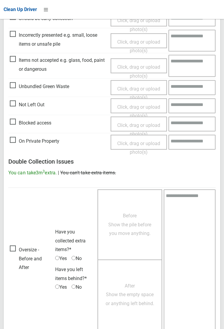
scroll to position [324, 0]
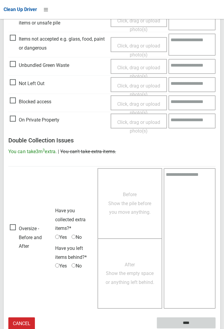
click at [191, 323] on input "****" at bounding box center [186, 323] width 59 height 11
